Goal: Task Accomplishment & Management: Complete application form

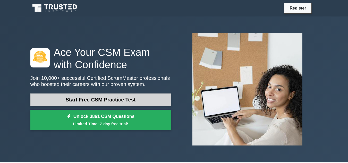
click at [103, 103] on link "Start Free CSM Practice Test" at bounding box center [100, 100] width 141 height 12
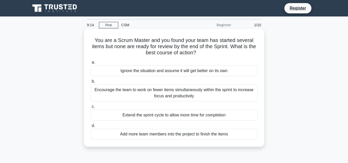
click at [172, 116] on div "Extend the sprint cycle to allow more time for completion" at bounding box center [174, 115] width 167 height 11
click at [91, 109] on input "c. Extend the sprint cycle to allow more time for completion" at bounding box center [91, 106] width 0 height 3
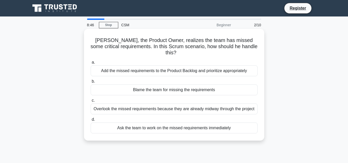
click at [191, 65] on div "Add the missed requirements to the Product Backlog and prioritize appropriately" at bounding box center [174, 70] width 167 height 11
click at [91, 64] on input "a. Add the missed requirements to the Product Backlog and prioritize appropriat…" at bounding box center [91, 62] width 0 height 3
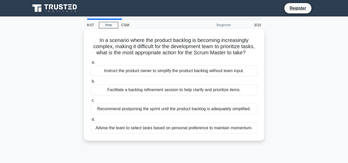
click at [186, 95] on div "Facilitate a backlog refinement session to help clarify and prioritize items." at bounding box center [174, 90] width 167 height 11
click at [91, 83] on input "b. Facilitate a backlog refinement session to help clarify and prioritize items." at bounding box center [91, 81] width 0 height 3
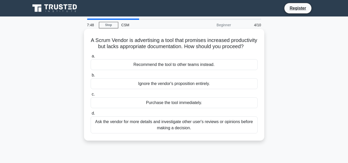
click at [166, 131] on div "Ask the vendor for more details and investigate other user's reviews or opinion…" at bounding box center [174, 125] width 167 height 17
click at [91, 115] on input "d. Ask the vendor for more details and investigate other user's reviews or opin…" at bounding box center [91, 113] width 0 height 3
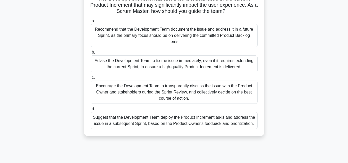
scroll to position [52, 0]
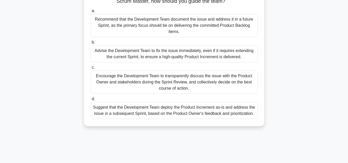
click at [179, 83] on div "Encourage the Development Team to transparently discuss the issue with the Prod…" at bounding box center [174, 82] width 167 height 23
click at [91, 69] on input "c. Encourage the Development Team to transparently discuss the issue with the P…" at bounding box center [91, 67] width 0 height 3
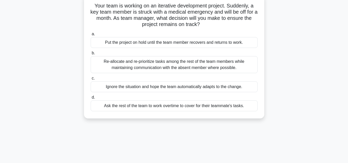
scroll to position [0, 0]
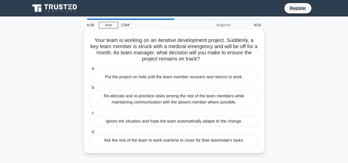
click at [156, 98] on div "Re-allocate and re-prioritize tasks among the rest of the team members while ma…" at bounding box center [174, 99] width 167 height 17
click at [91, 89] on input "b. Re-allocate and re-prioritize tasks among the rest of the team members while…" at bounding box center [91, 87] width 0 height 3
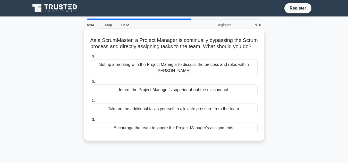
click at [164, 76] on div "Set up a meeting with the Project Manager to discuss the process and roles with…" at bounding box center [174, 67] width 167 height 17
click at [91, 58] on input "a. Set up a meeting with the Project Manager to discuss the process and roles w…" at bounding box center [91, 56] width 0 height 3
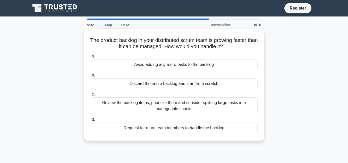
click at [180, 104] on div "Review the backlog items, prioritize them and consider splitting large tasks in…" at bounding box center [174, 105] width 167 height 17
click at [91, 96] on input "c. Review the backlog items, prioritize them and consider splitting large tasks…" at bounding box center [91, 94] width 0 height 3
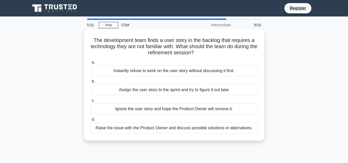
click at [178, 127] on div "Raise the issue with the Product Owner and discuss possible solutions or altern…" at bounding box center [174, 128] width 167 height 11
click at [91, 121] on input "d. Raise the issue with the Product Owner and discuss possible solutions or alt…" at bounding box center [91, 119] width 0 height 3
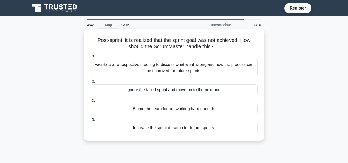
click at [157, 69] on div "Facilitate a retrospective meeting to discuss what went wrong and how the proce…" at bounding box center [174, 67] width 167 height 17
click at [91, 58] on input "a. Facilitate a retrospective meeting to discuss what went wrong and how the pr…" at bounding box center [91, 56] width 0 height 3
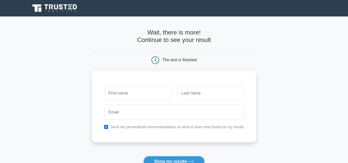
click at [121, 96] on input "text" at bounding box center [137, 93] width 67 height 15
type input "K"
click at [189, 94] on input "text" at bounding box center [210, 93] width 67 height 15
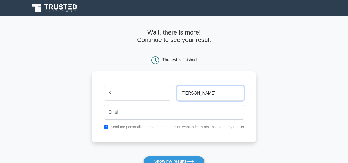
type input "Venkat"
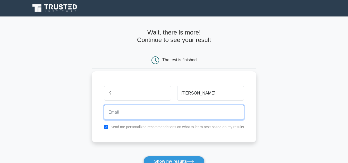
click at [135, 112] on input "email" at bounding box center [174, 112] width 140 height 15
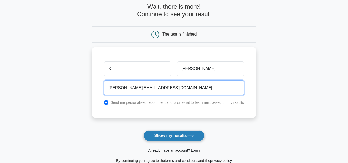
type input "venkat@stiorg.com"
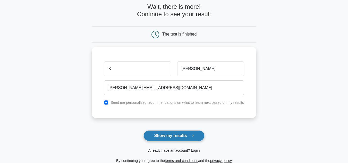
click at [165, 136] on button "Show my results" at bounding box center [174, 135] width 61 height 11
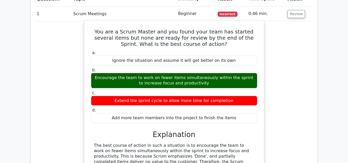
scroll to position [464, 0]
